Goal: Information Seeking & Learning: Learn about a topic

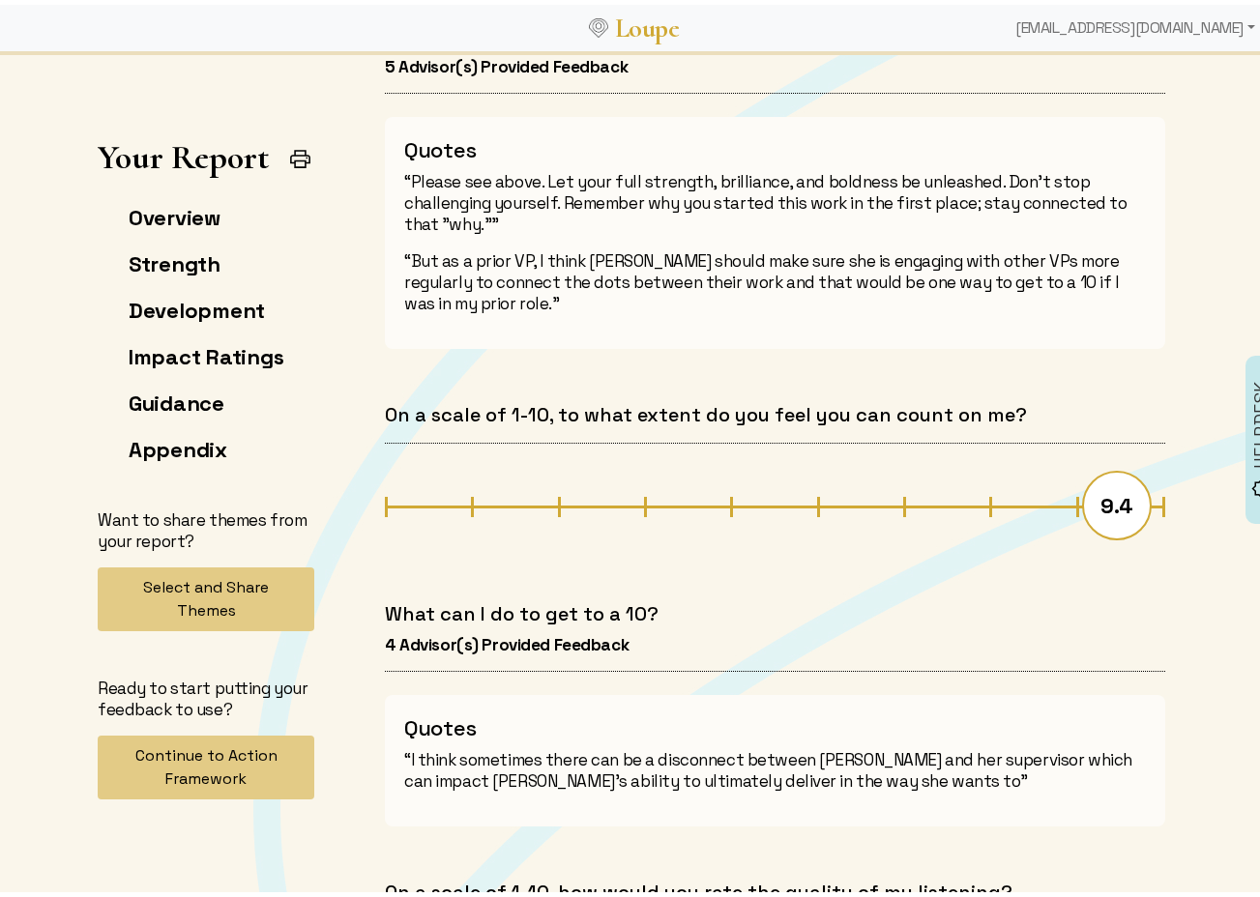
scroll to position [7059, 0]
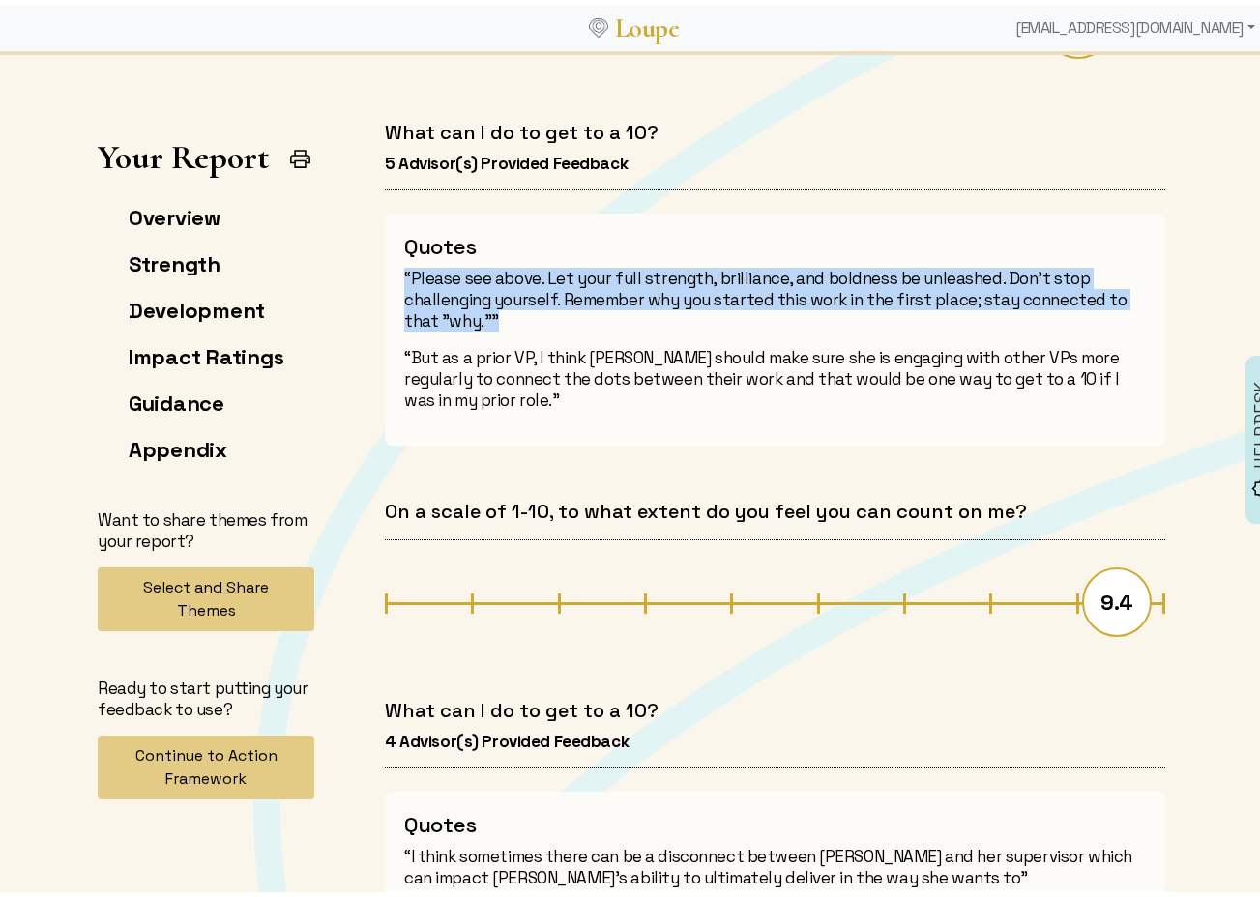
drag, startPoint x: 487, startPoint y: 291, endPoint x: 396, endPoint y: 247, distance: 101.2
click at [404, 263] on p "“Please see above. Let your full strength, brilliance, and boldness be unleashe…" at bounding box center [775, 295] width 742 height 64
click at [409, 263] on p "“Please see above. Let your full strength, brilliance, and boldness be unleashe…" at bounding box center [775, 295] width 742 height 64
click at [404, 263] on p "“Please see above. Let your full strength, brilliance, and boldness be unleashe…" at bounding box center [775, 295] width 742 height 64
drag, startPoint x: 397, startPoint y: 247, endPoint x: 481, endPoint y: 299, distance: 98.2
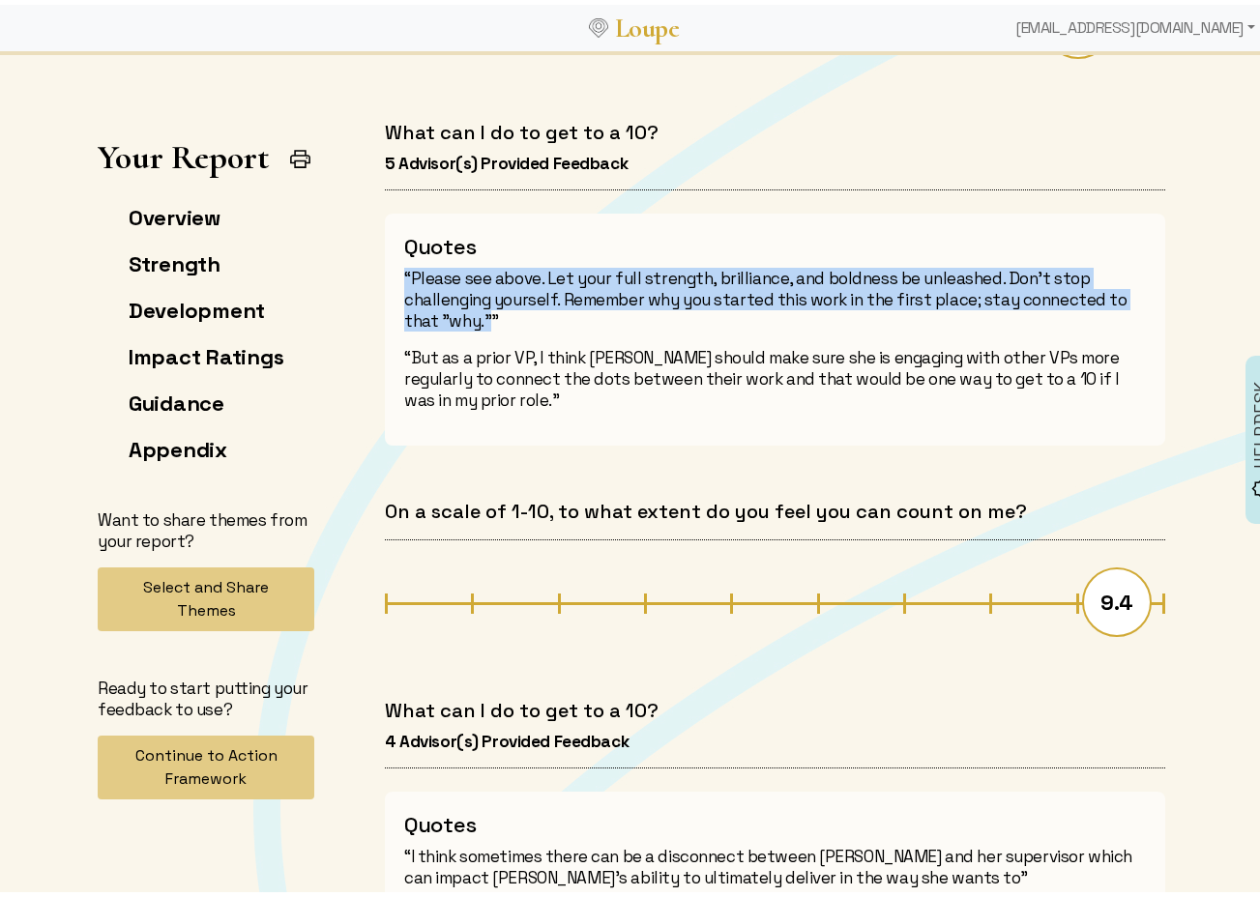
click at [481, 299] on p "“Please see above. Let your full strength, brilliance, and boldness be unleashe…" at bounding box center [775, 295] width 742 height 64
click at [483, 299] on p "“Please see above. Let your full strength, brilliance, and boldness be unleashe…" at bounding box center [775, 295] width 742 height 64
drag, startPoint x: 481, startPoint y: 296, endPoint x: 407, endPoint y: 254, distance: 84.4
click at [407, 263] on p "“Please see above. Let your full strength, brilliance, and boldness be unleashe…" at bounding box center [775, 295] width 742 height 64
click at [480, 291] on p "“Please see above. Let your full strength, brilliance, and boldness be unleashe…" at bounding box center [775, 295] width 742 height 64
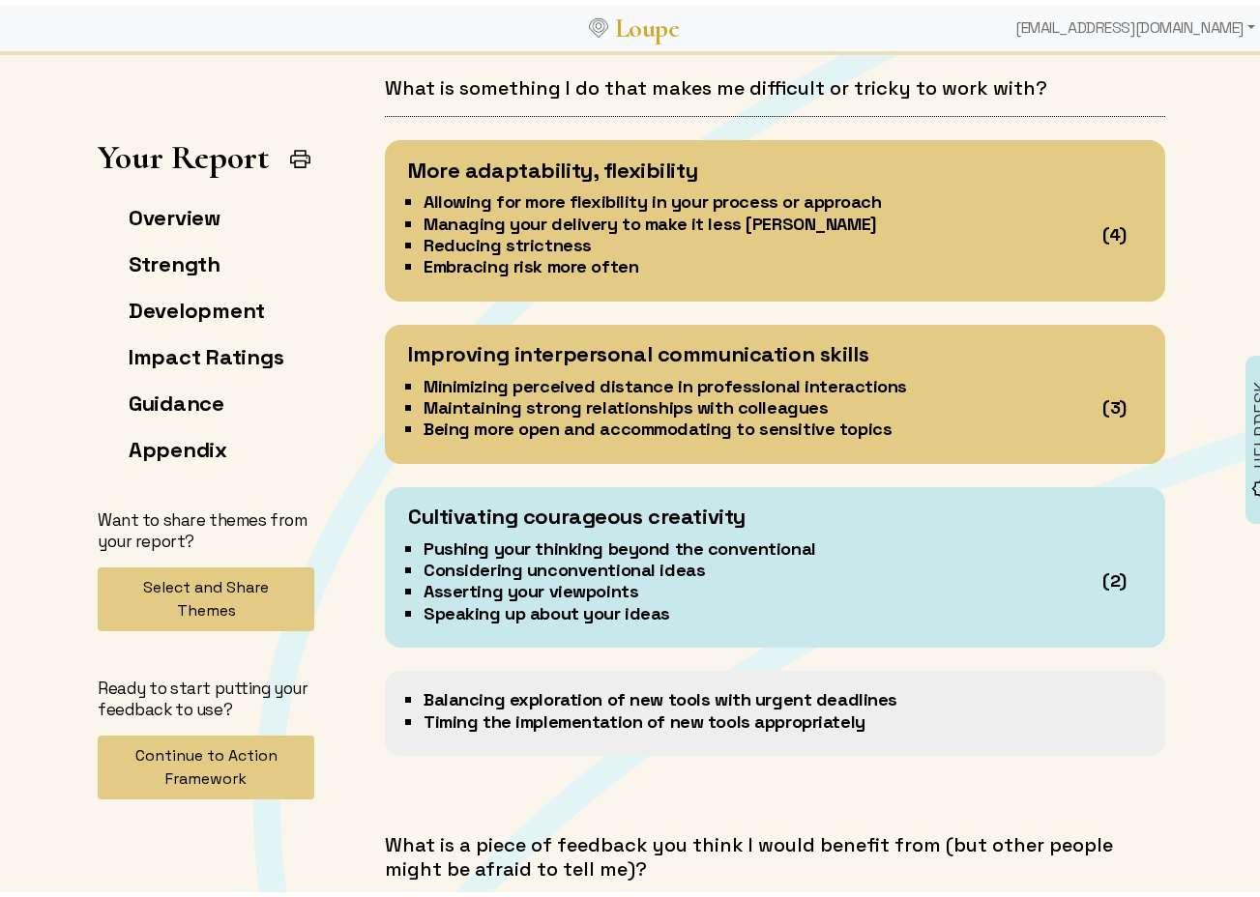
scroll to position [5222, 0]
